Goal: Task Accomplishment & Management: Manage account settings

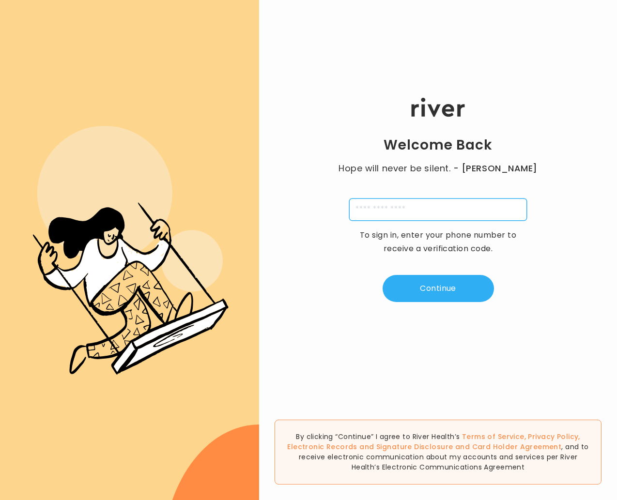
click at [414, 215] on input "tel" at bounding box center [438, 209] width 178 height 22
type input "**********"
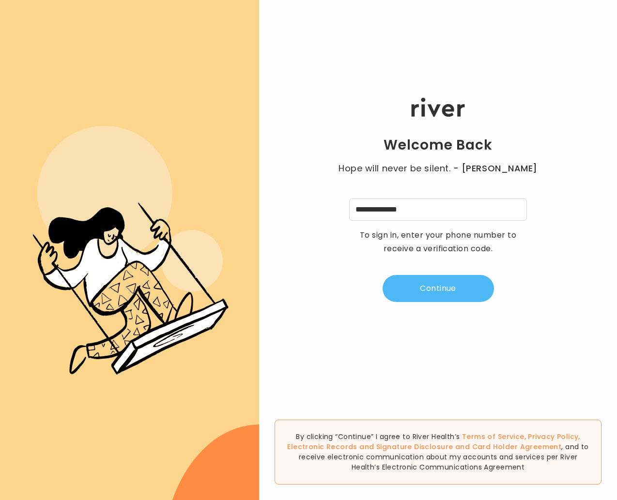
click at [421, 294] on button "Continue" at bounding box center [437, 288] width 111 height 27
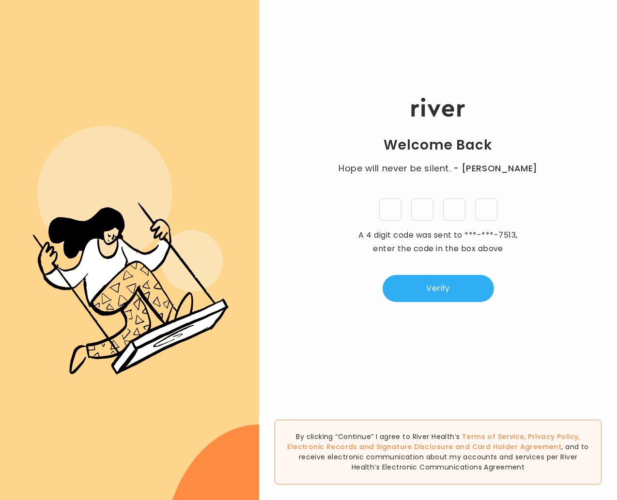
click at [389, 211] on input "tel" at bounding box center [390, 209] width 22 height 22
type input "*"
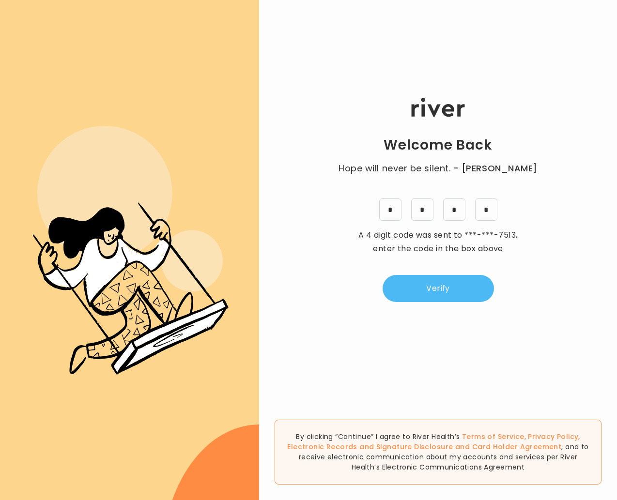
click at [432, 291] on button "Verify" at bounding box center [437, 288] width 111 height 27
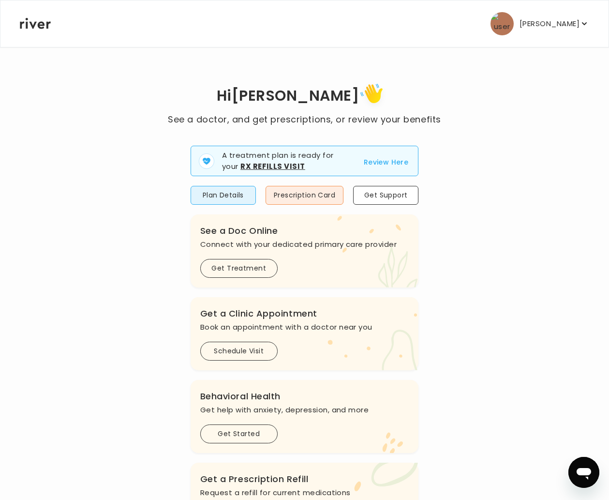
click at [574, 28] on p "[PERSON_NAME]" at bounding box center [550, 24] width 60 height 14
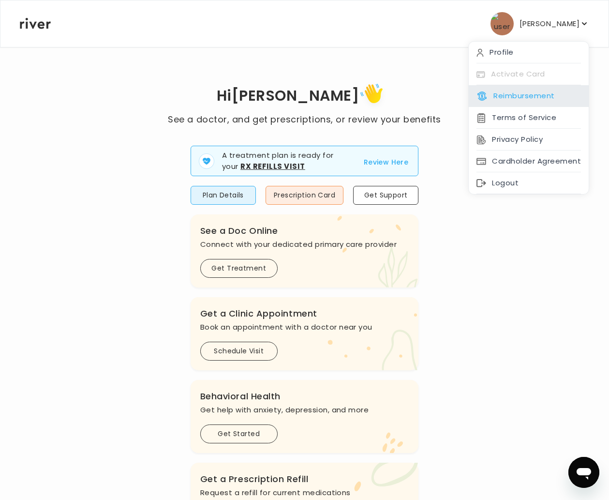
click at [473, 93] on div "Reimbursement" at bounding box center [529, 96] width 120 height 22
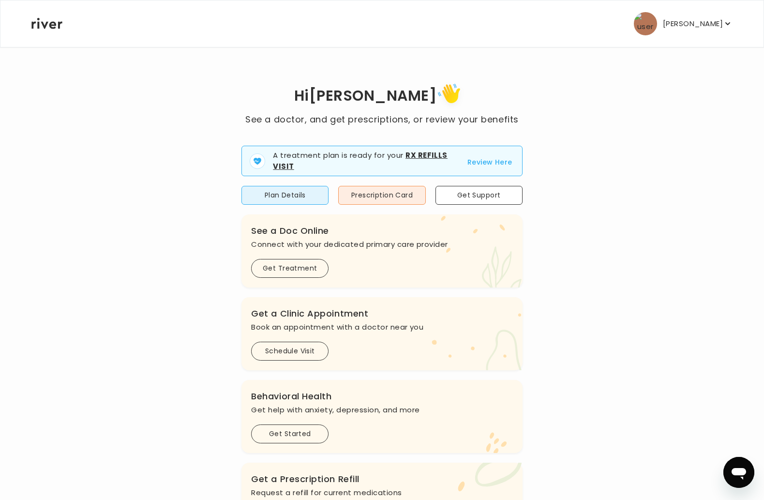
click at [616, 26] on p "[PERSON_NAME]" at bounding box center [693, 24] width 60 height 14
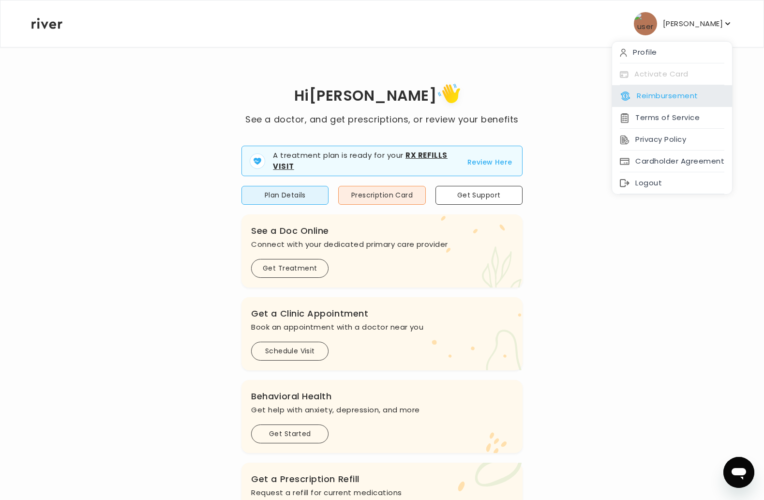
click at [616, 95] on button "Reimbursement" at bounding box center [659, 96] width 78 height 14
